Goal: Task Accomplishment & Management: Manage account settings

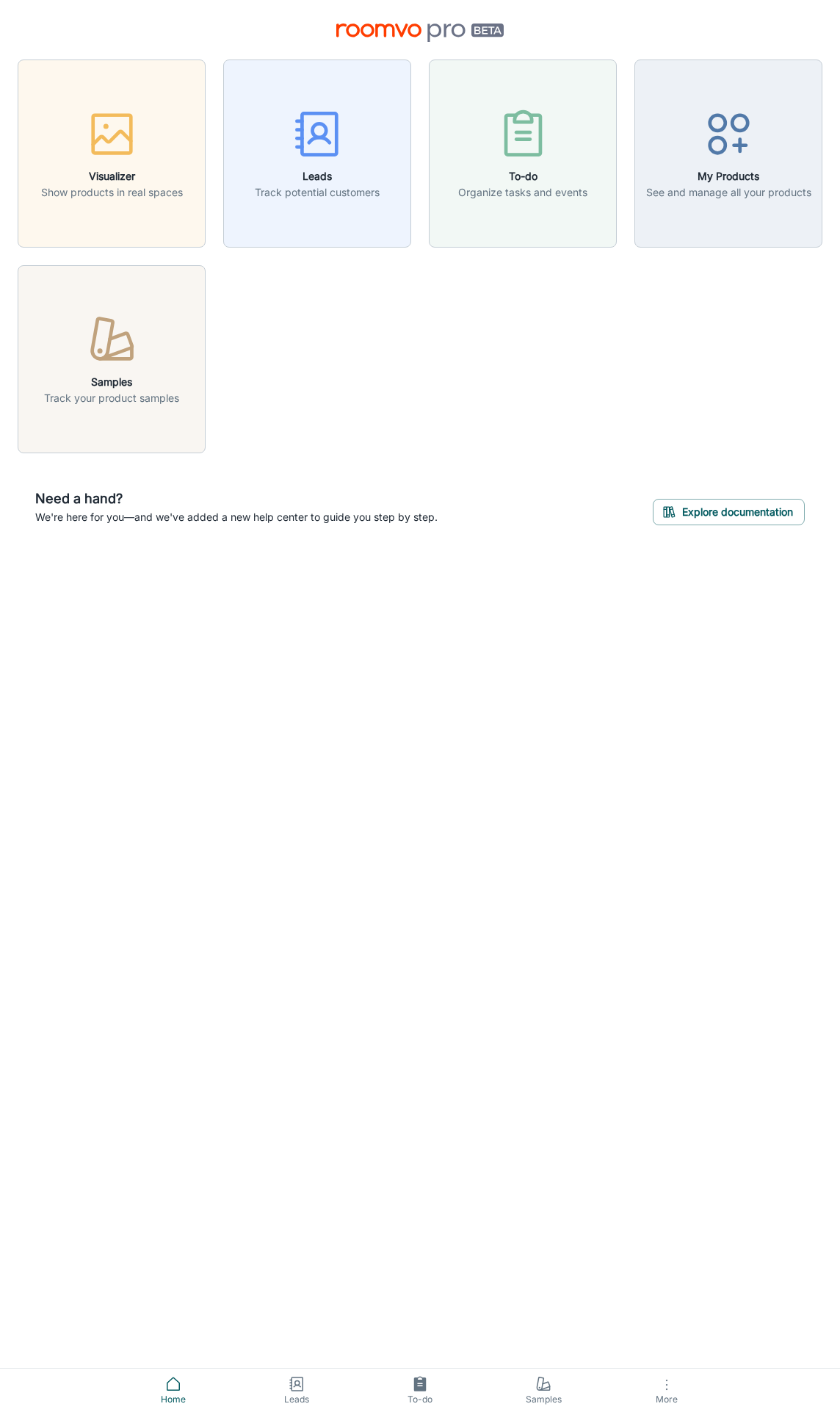
click at [179, 1378] on icon at bounding box center [173, 1384] width 17 height 17
click at [175, 1395] on span "Home" at bounding box center [174, 1400] width 106 height 13
click at [163, 1386] on link "Home" at bounding box center [173, 1390] width 123 height 43
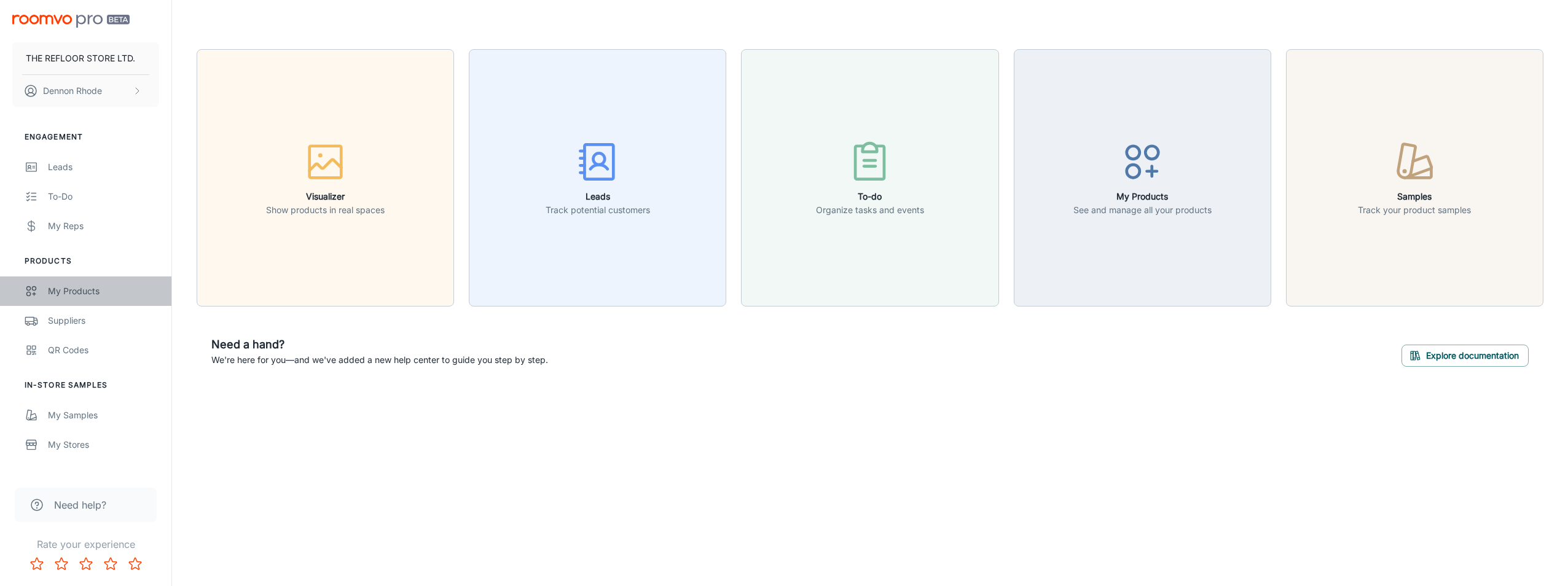
click at [101, 297] on div "My Products" at bounding box center [103, 291] width 111 height 14
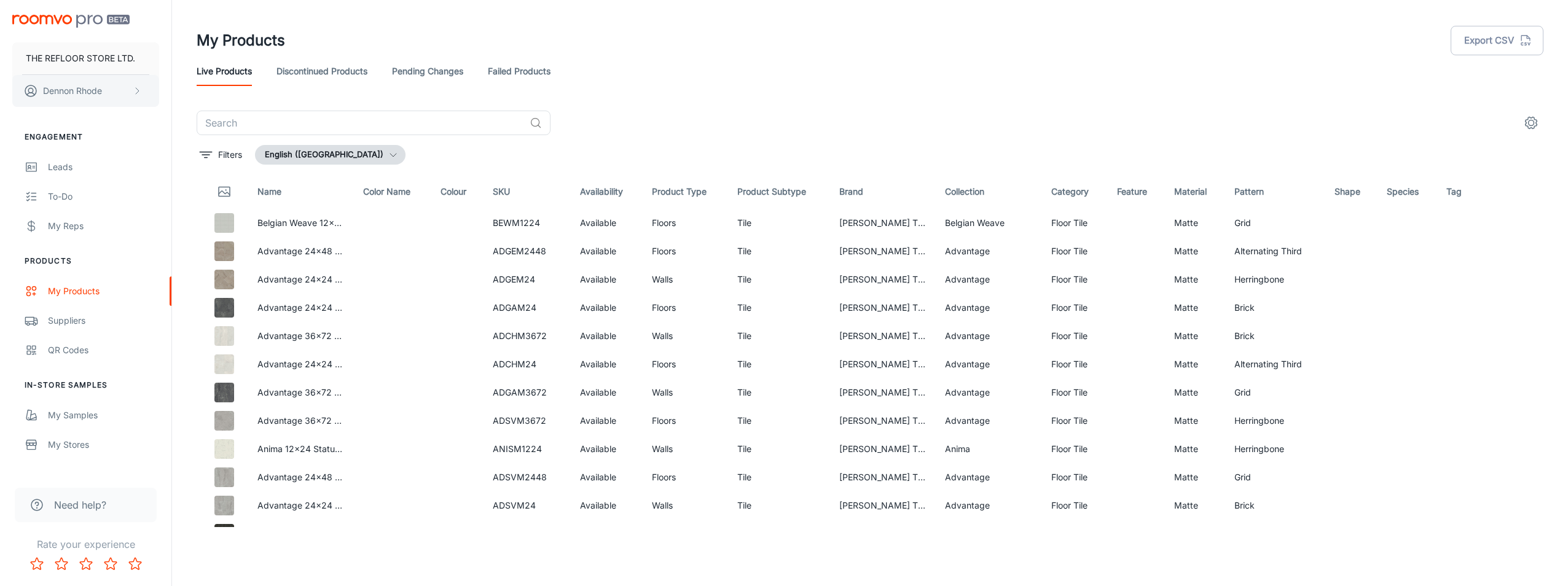
click at [96, 93] on p "[PERSON_NAME]" at bounding box center [72, 91] width 59 height 14
click at [183, 91] on li "User Profile" at bounding box center [192, 90] width 66 height 21
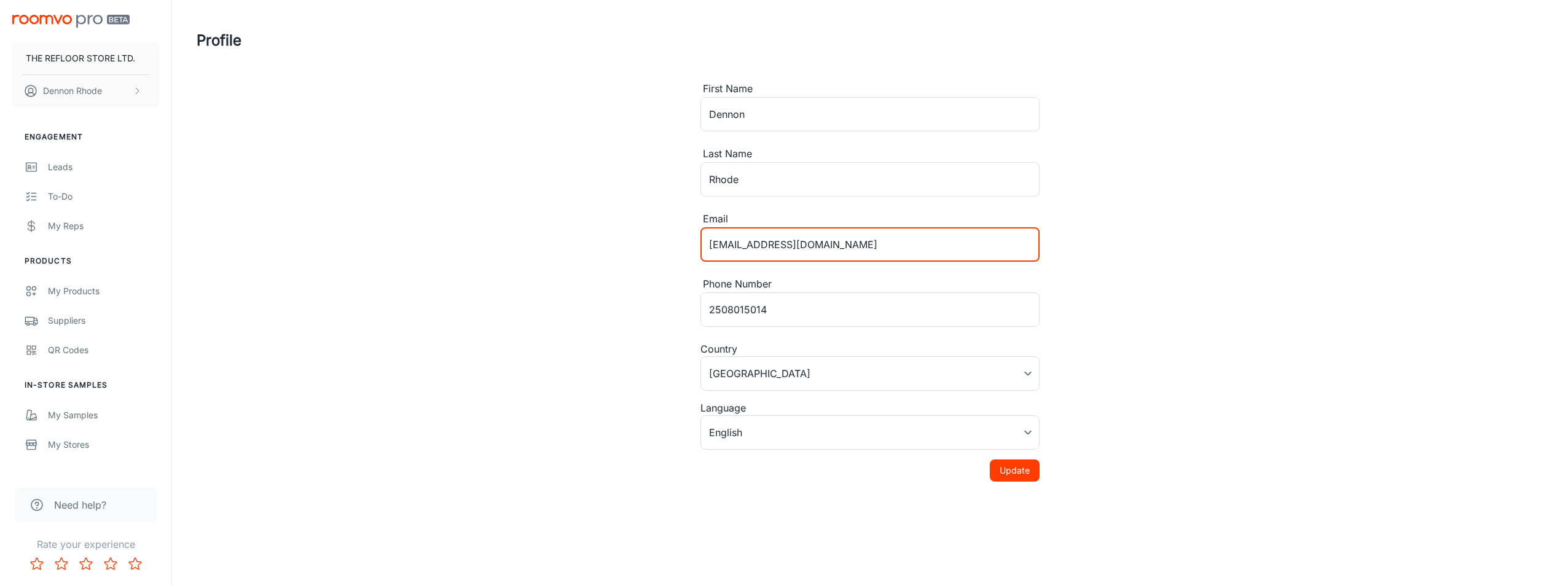
drag, startPoint x: 837, startPoint y: 255, endPoint x: 756, endPoint y: 250, distance: 81.2
click at [702, 251] on input "[EMAIL_ADDRESS][DOMAIN_NAME]" at bounding box center [870, 245] width 339 height 35
type input "[EMAIL_ADDRESS][DOMAIN_NAME]"
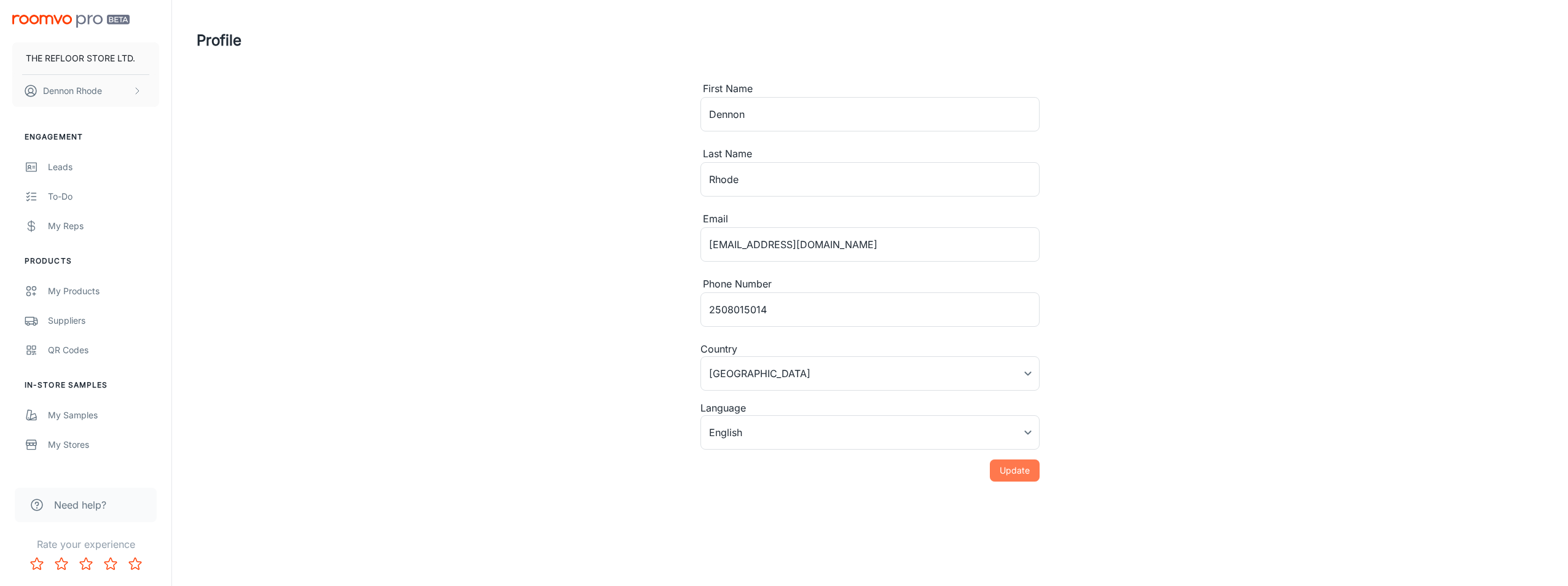
click at [702, 471] on button "Update" at bounding box center [1015, 470] width 50 height 22
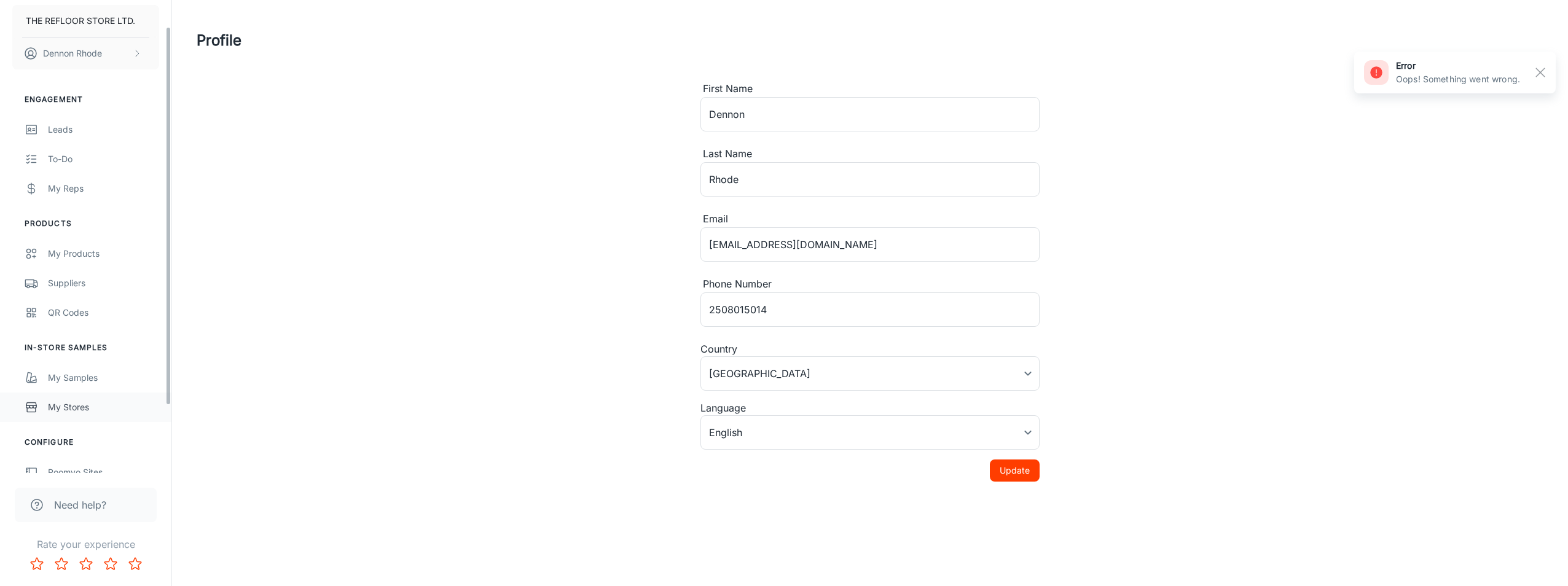
scroll to position [42, 0]
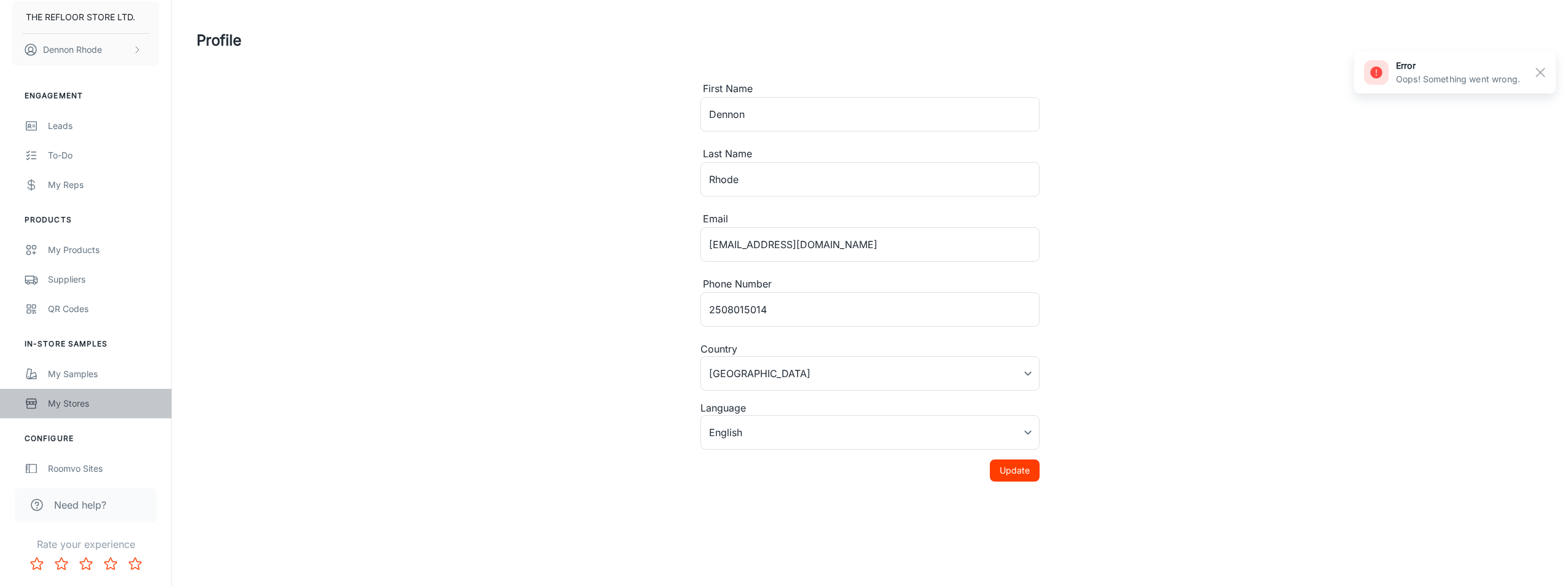
click at [80, 402] on div "My Stores" at bounding box center [103, 404] width 111 height 14
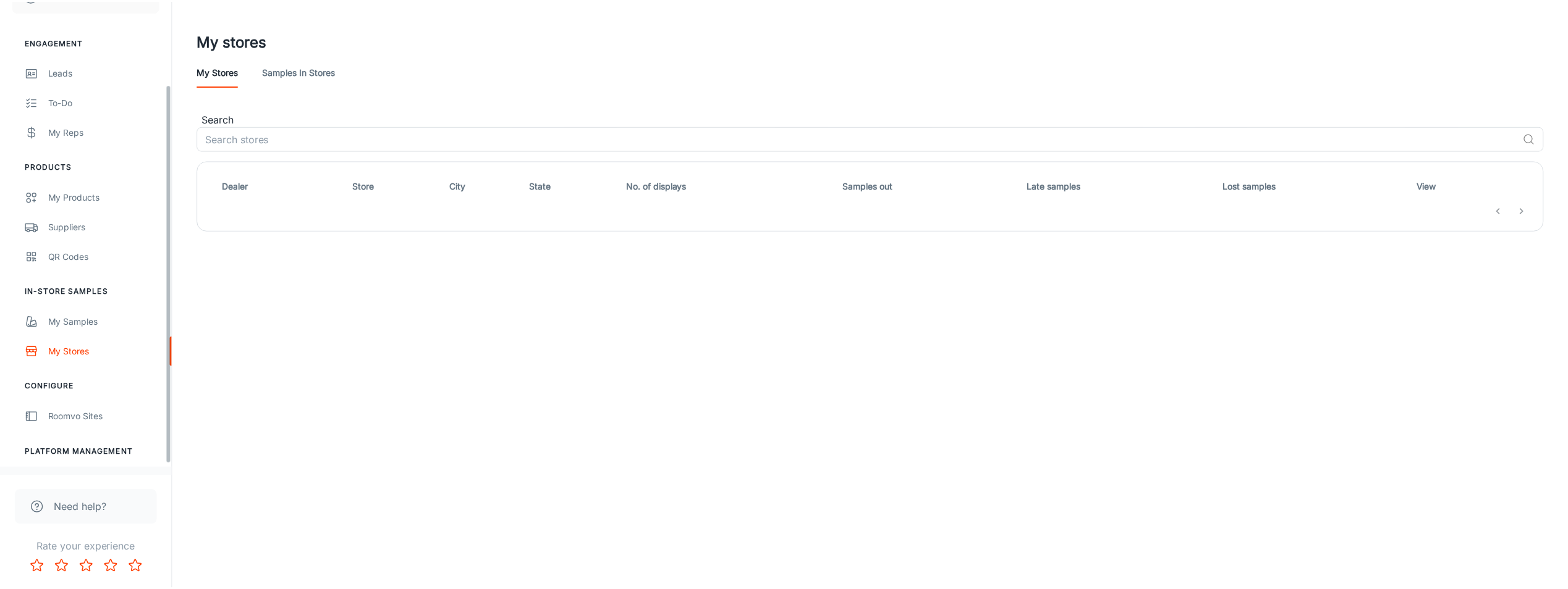
scroll to position [118, 0]
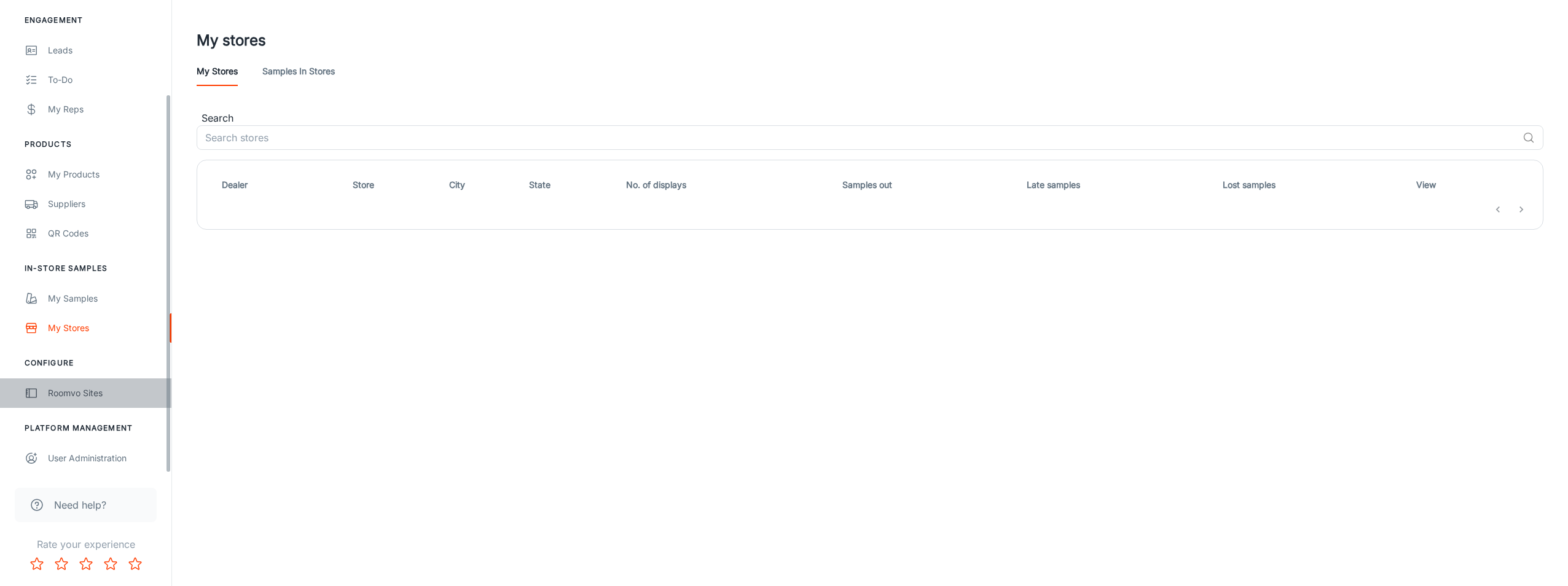
click at [96, 387] on div "Roomvo Sites" at bounding box center [103, 394] width 111 height 14
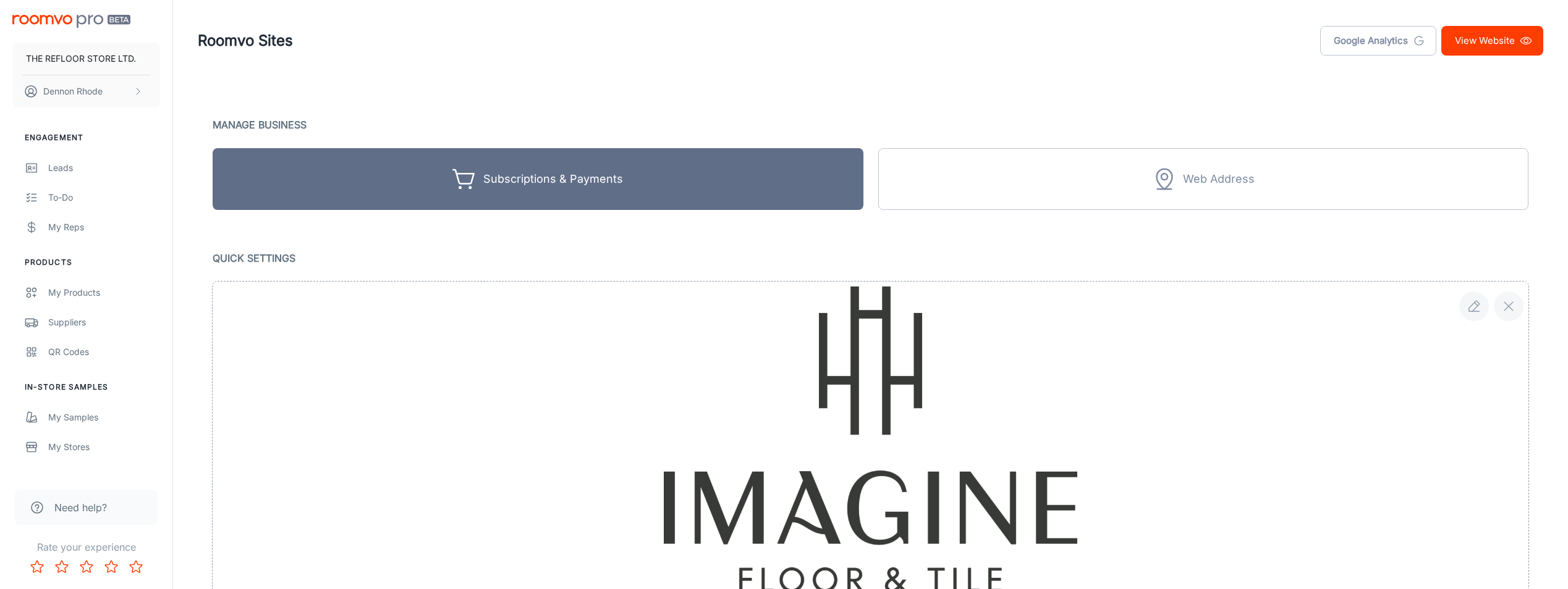
click at [706, 43] on link "View Website" at bounding box center [1492, 40] width 102 height 30
click at [1493, 38] on link "View Website" at bounding box center [1492, 40] width 102 height 30
